Goal: Information Seeking & Learning: Find specific fact

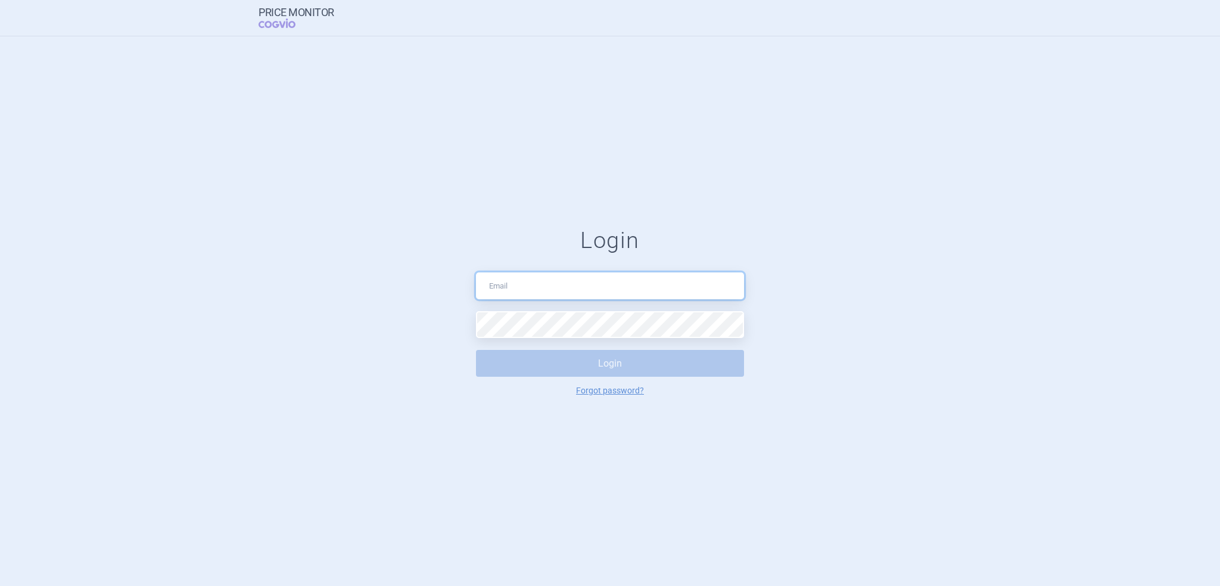
click at [535, 288] on input "text" at bounding box center [610, 285] width 268 height 27
type input "[PERSON_NAME][EMAIL_ADDRESS][DOMAIN_NAME]"
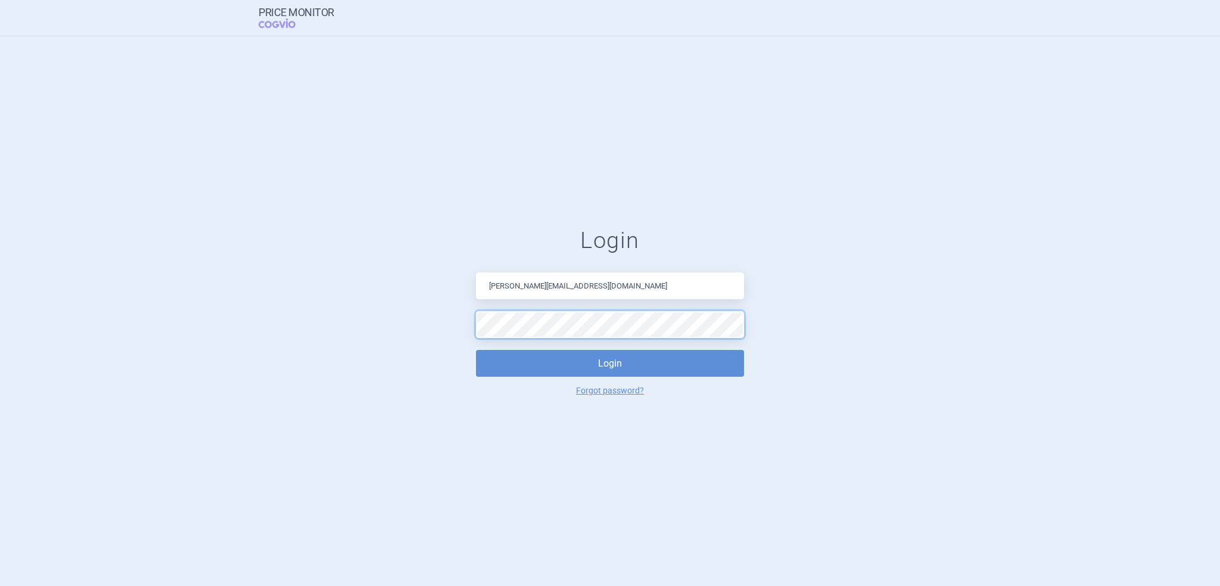
click at [476, 350] on button "Login" at bounding box center [610, 363] width 268 height 27
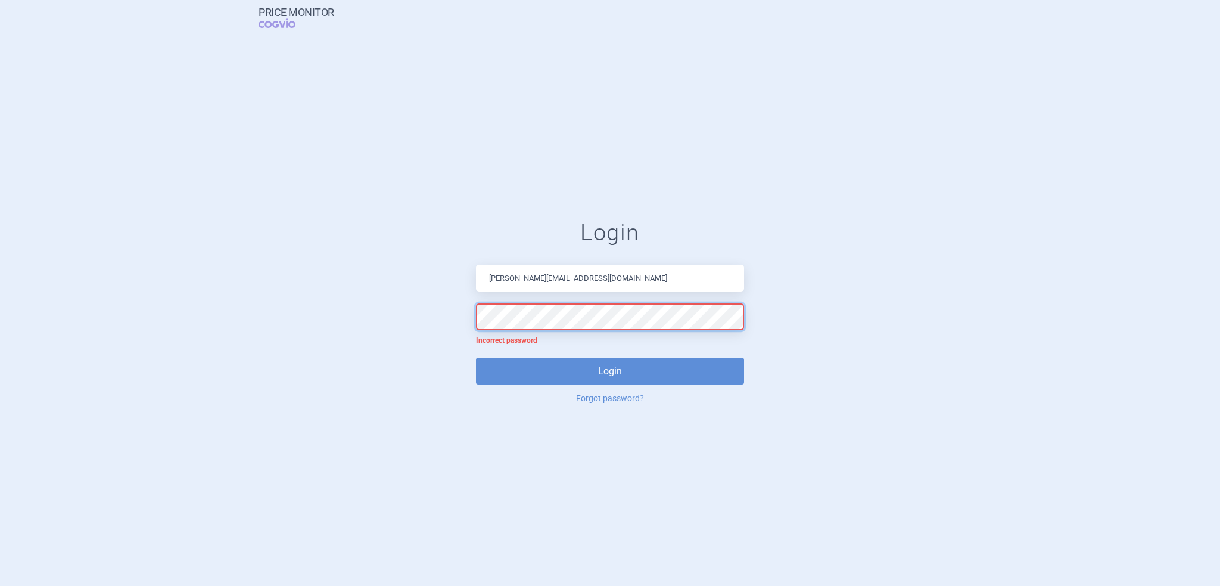
click at [329, 307] on form "Login [PERSON_NAME][EMAIL_ADDRESS][DOMAIN_NAME] Incorrect password Login Forgot…" at bounding box center [610, 310] width 1173 height 183
click at [476, 358] on button "Login" at bounding box center [610, 371] width 268 height 27
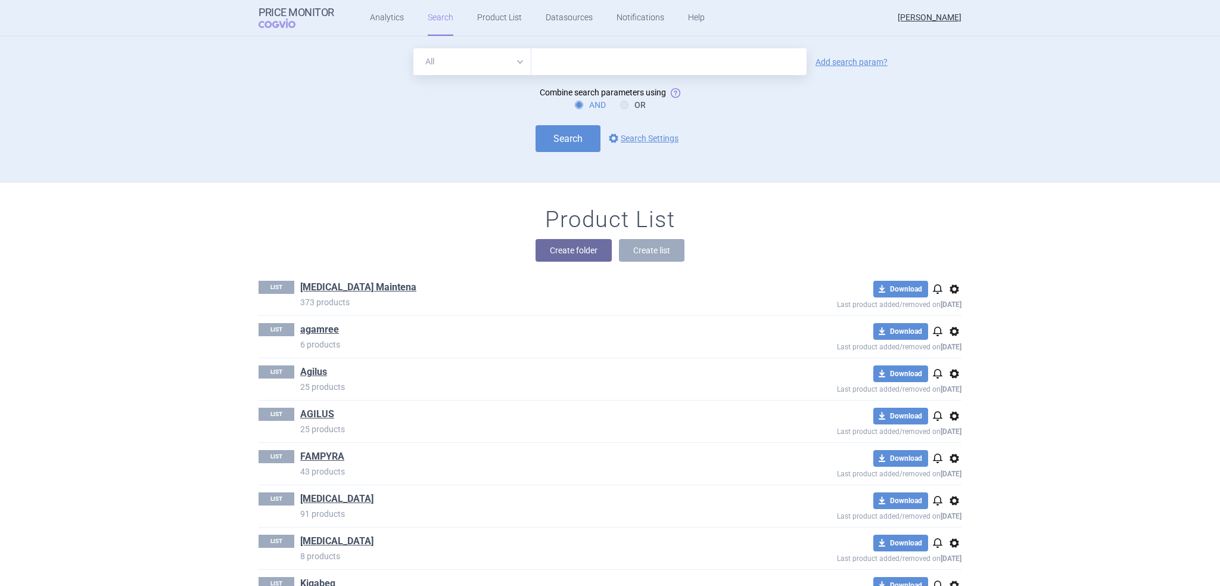
click at [580, 60] on input "text" at bounding box center [669, 61] width 275 height 27
type input "rezdiffra"
click at [553, 142] on button "Search" at bounding box center [568, 138] width 65 height 27
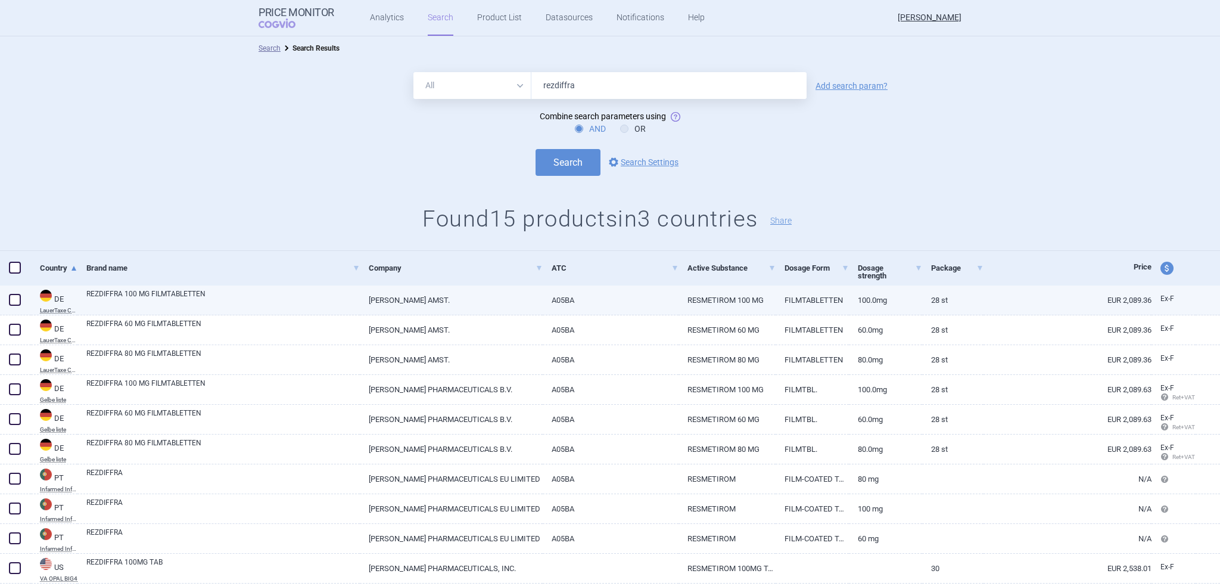
click at [1071, 305] on link "EUR 2,089.36" at bounding box center [1068, 299] width 168 height 29
select select "EUR"
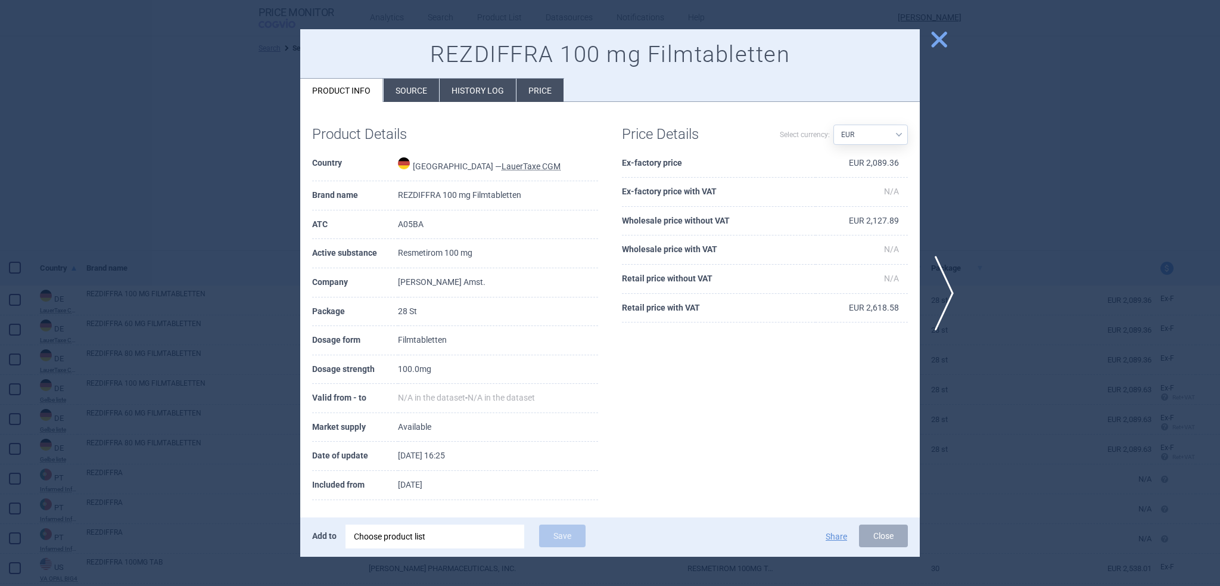
click at [942, 39] on span "close" at bounding box center [939, 39] width 21 height 21
